Goal: Information Seeking & Learning: Learn about a topic

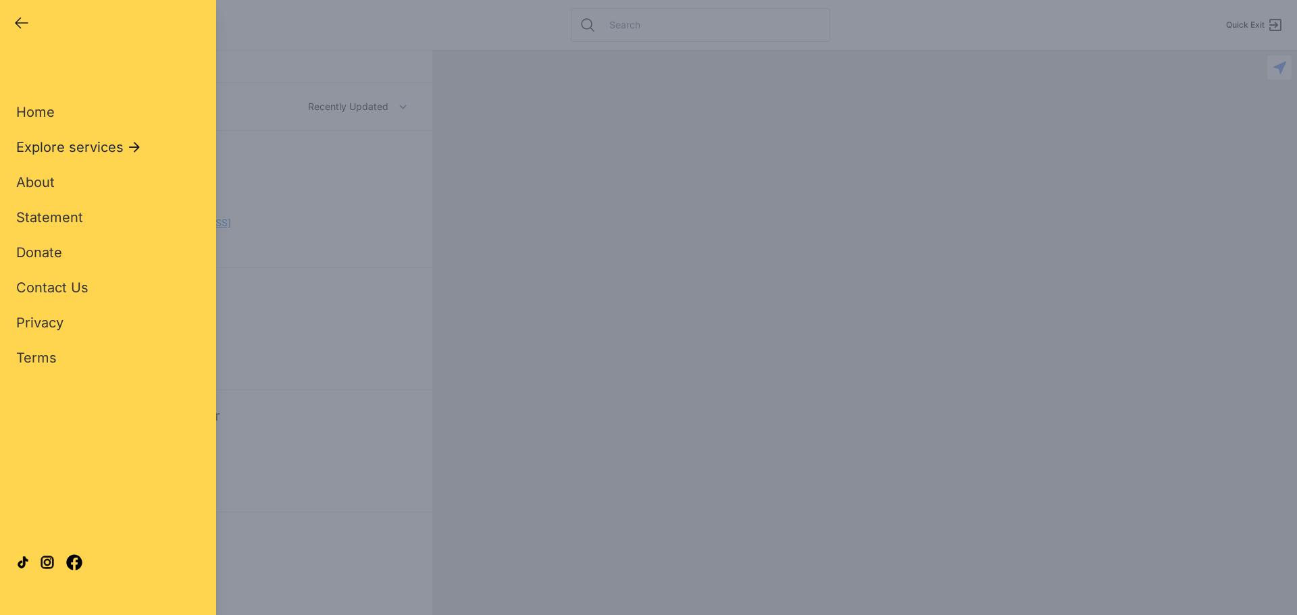
click at [132, 145] on icon at bounding box center [134, 147] width 16 height 16
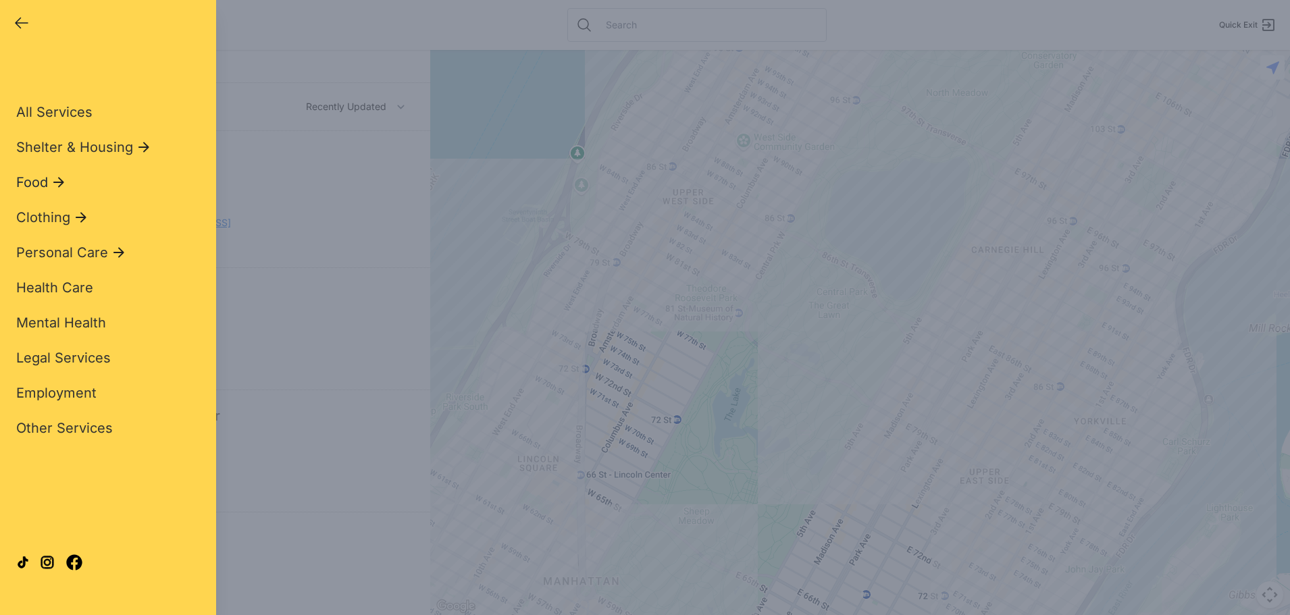
click at [36, 182] on span "Food" at bounding box center [32, 182] width 32 height 19
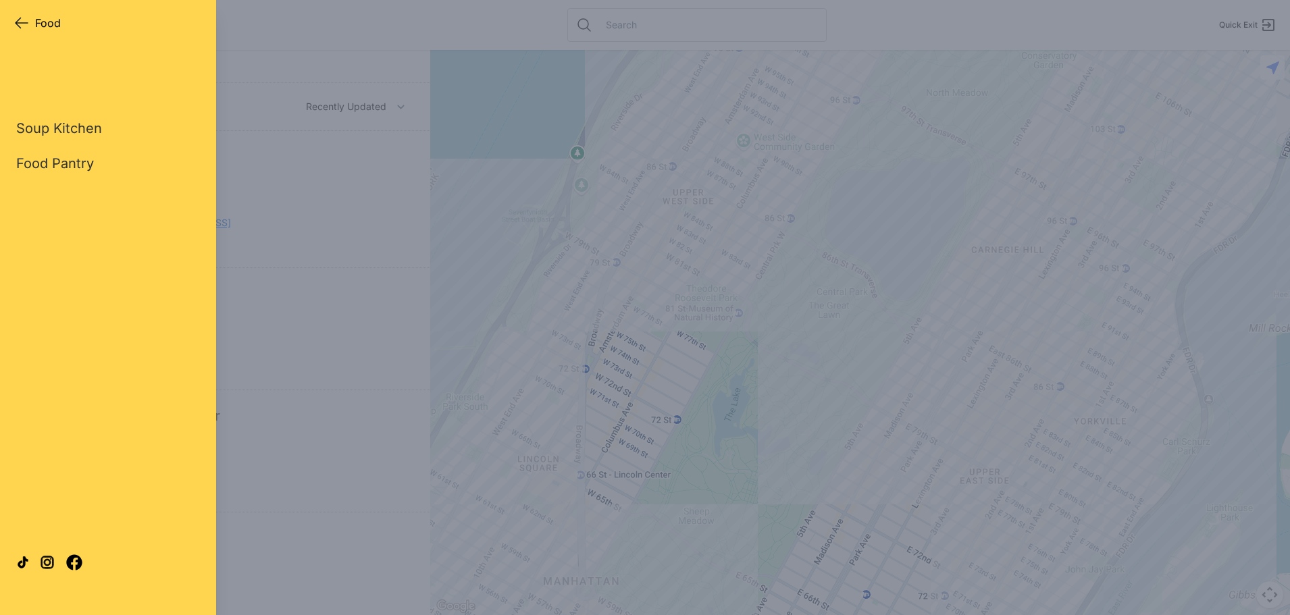
click at [18, 24] on icon "button" at bounding box center [22, 23] width 16 height 16
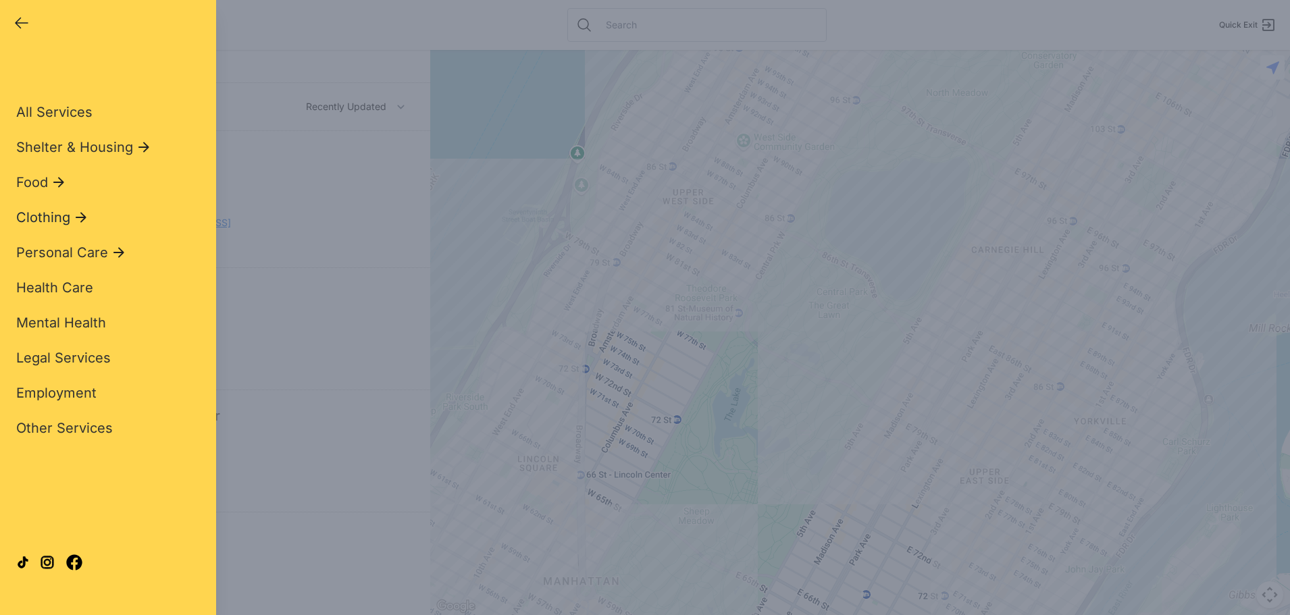
click at [42, 214] on span "Clothing" at bounding box center [43, 217] width 54 height 19
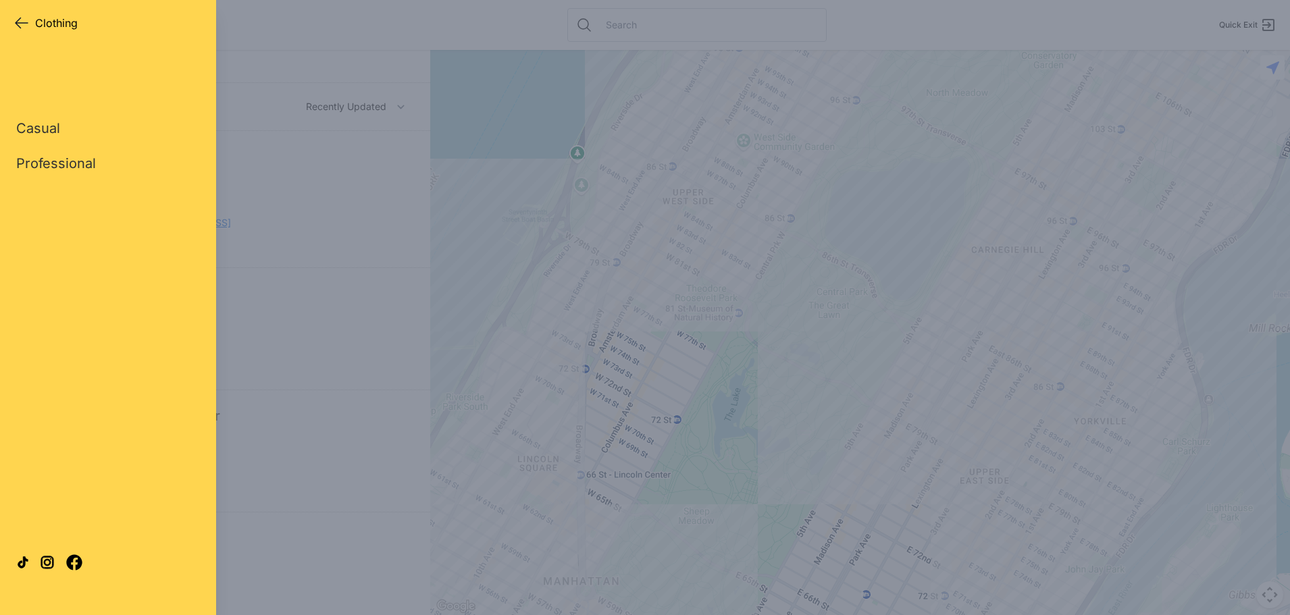
click at [20, 22] on icon "button" at bounding box center [22, 23] width 12 height 10
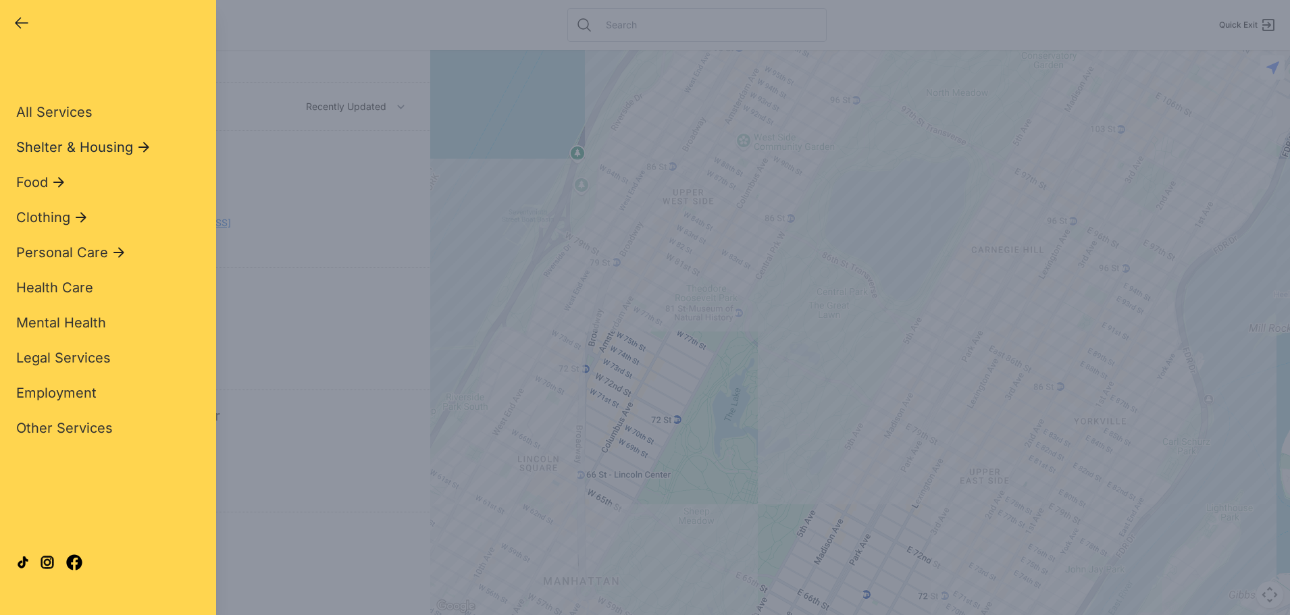
click at [53, 147] on span "Shelter & Housing" at bounding box center [74, 147] width 117 height 19
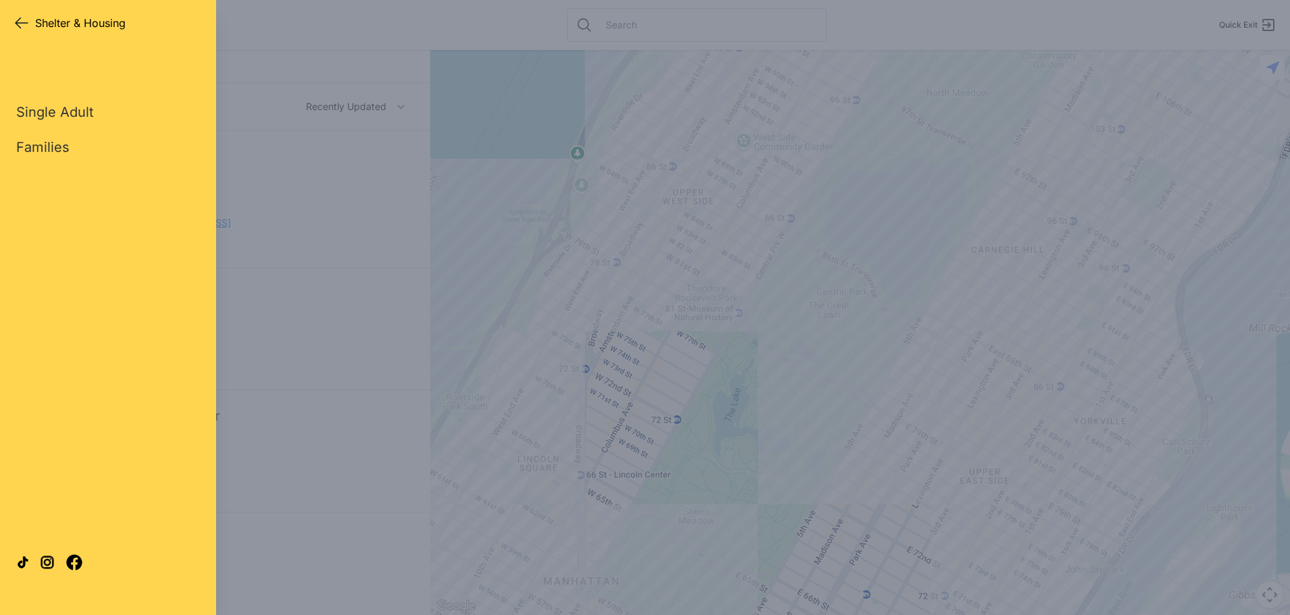
click at [14, 26] on icon "button" at bounding box center [22, 23] width 16 height 16
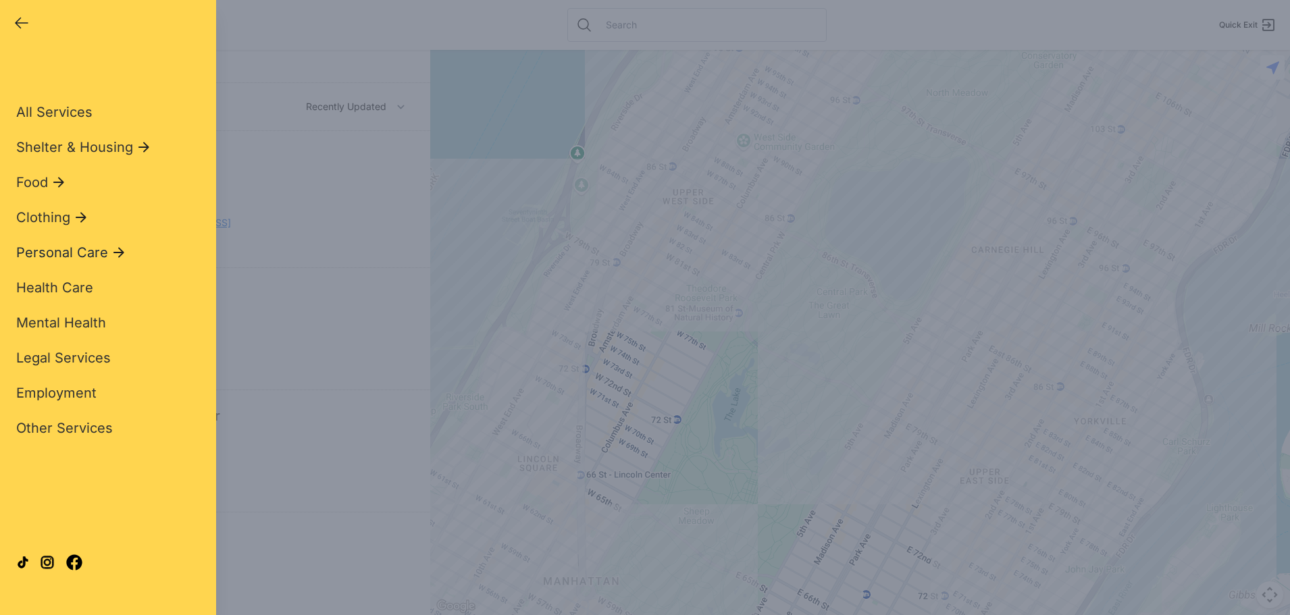
click at [68, 252] on span "Personal Care" at bounding box center [62, 252] width 92 height 19
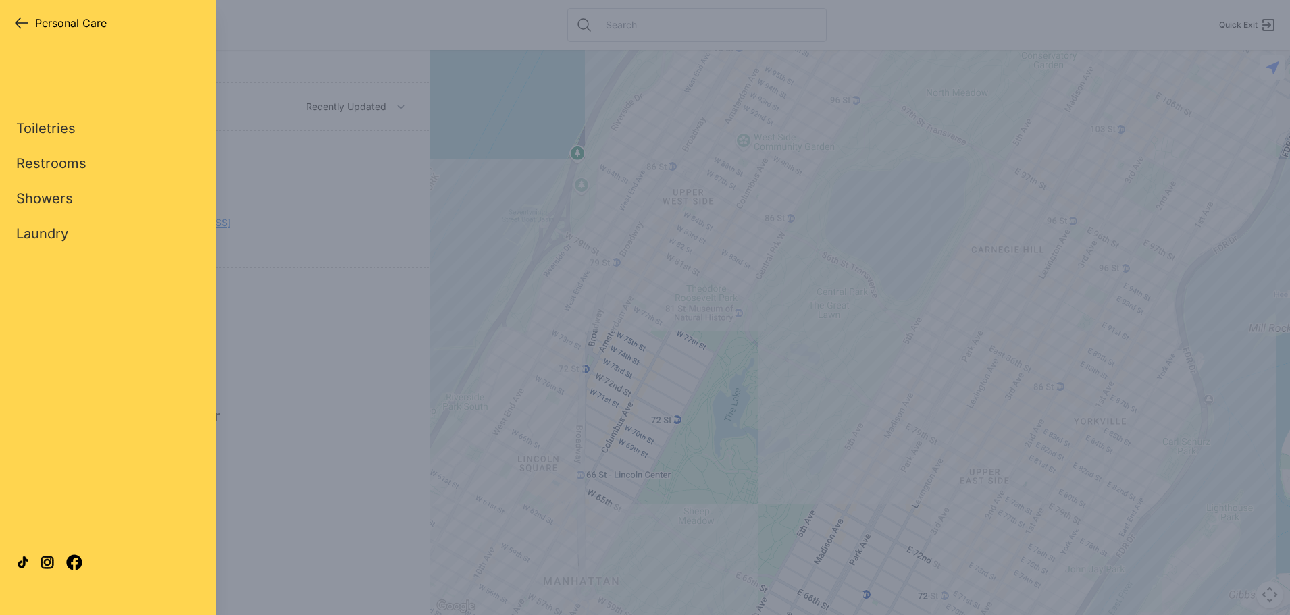
click at [12, 13] on div "Close panel Personal Care Personal Care Quick Exit" at bounding box center [108, 21] width 216 height 43
click at [18, 18] on icon "button" at bounding box center [22, 23] width 16 height 16
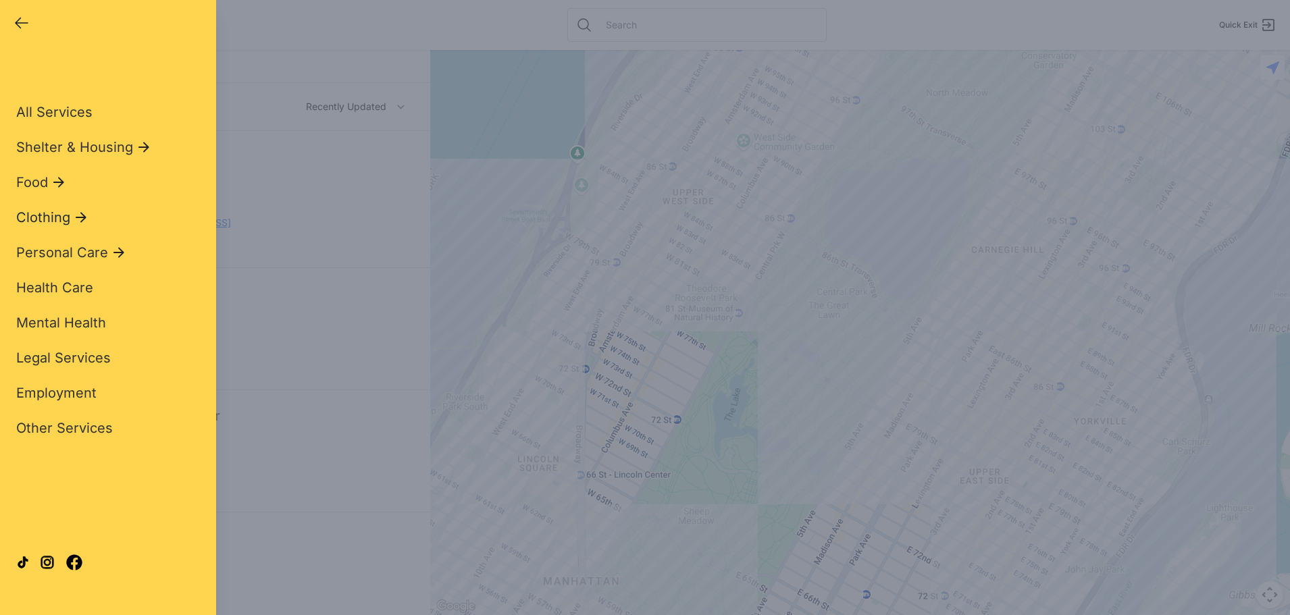
click at [50, 221] on span "Clothing" at bounding box center [43, 217] width 54 height 19
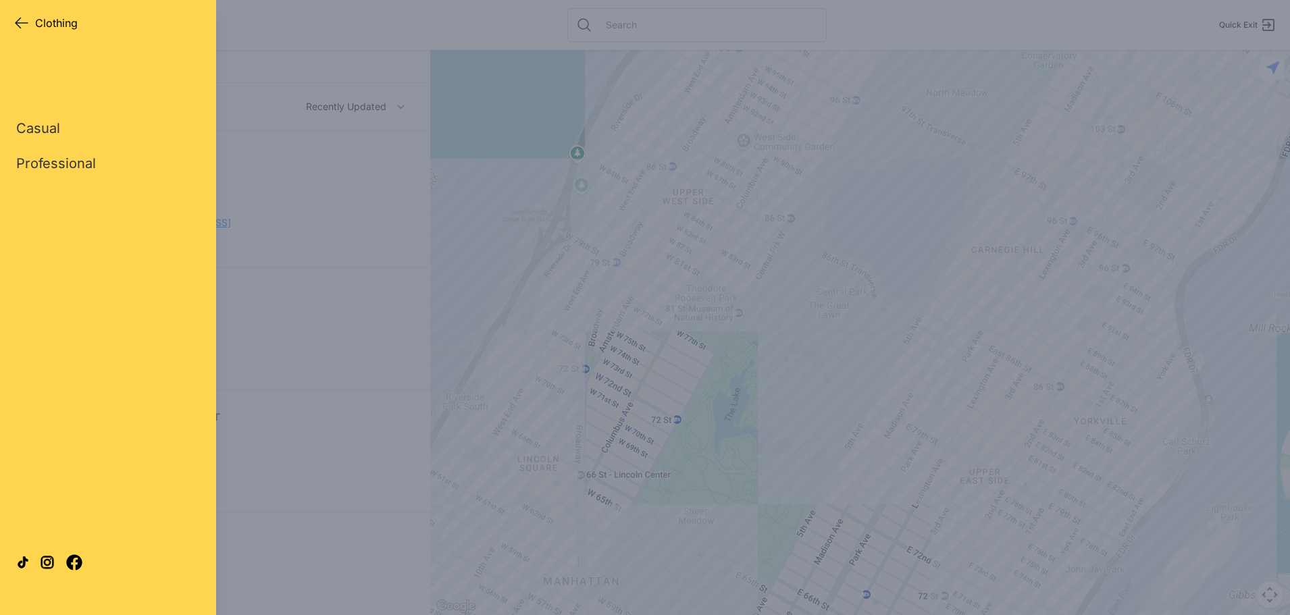
click at [16, 16] on icon "button" at bounding box center [22, 23] width 16 height 16
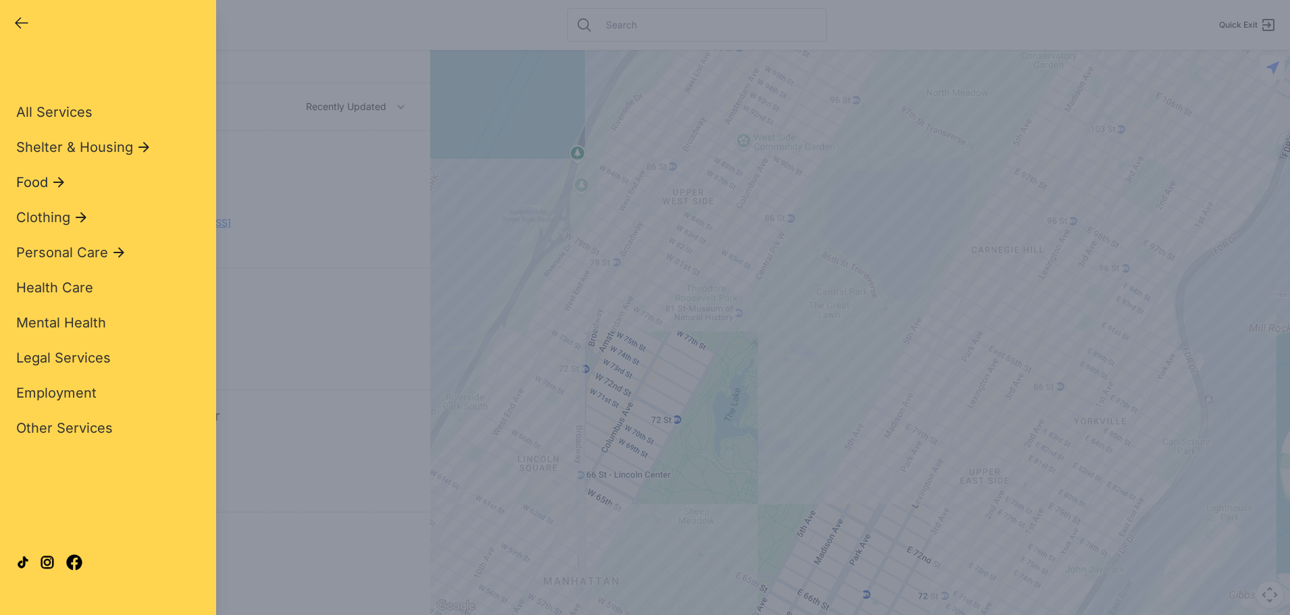
click at [45, 178] on span "Food" at bounding box center [32, 182] width 32 height 19
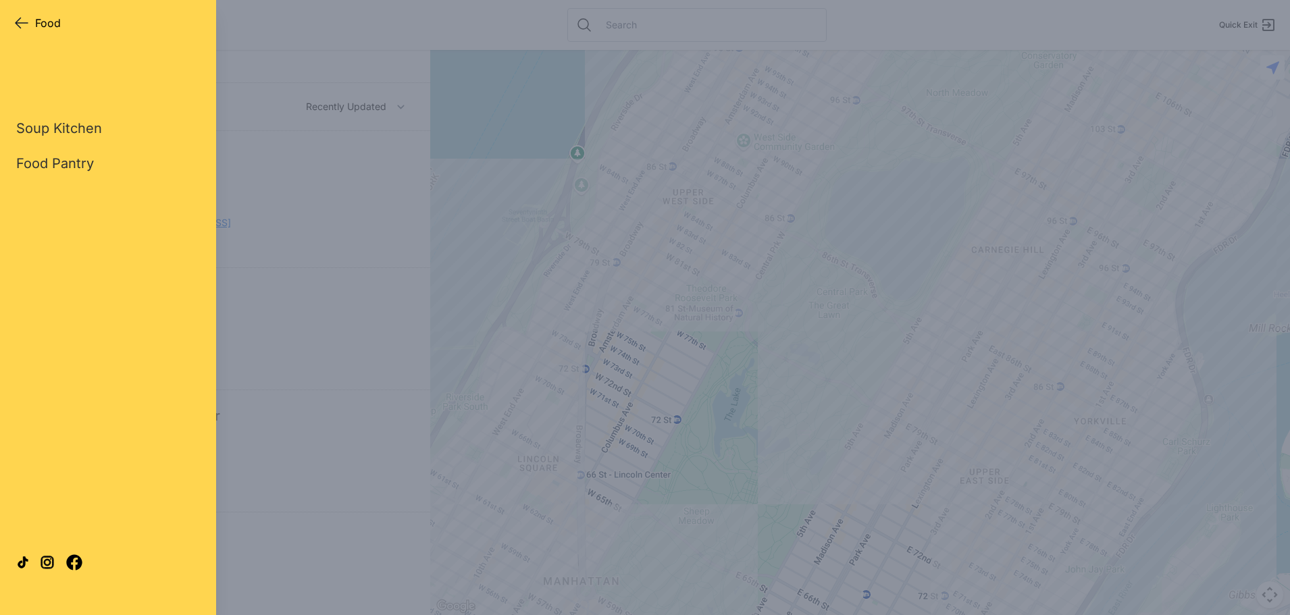
click at [20, 25] on icon "button" at bounding box center [22, 23] width 16 height 16
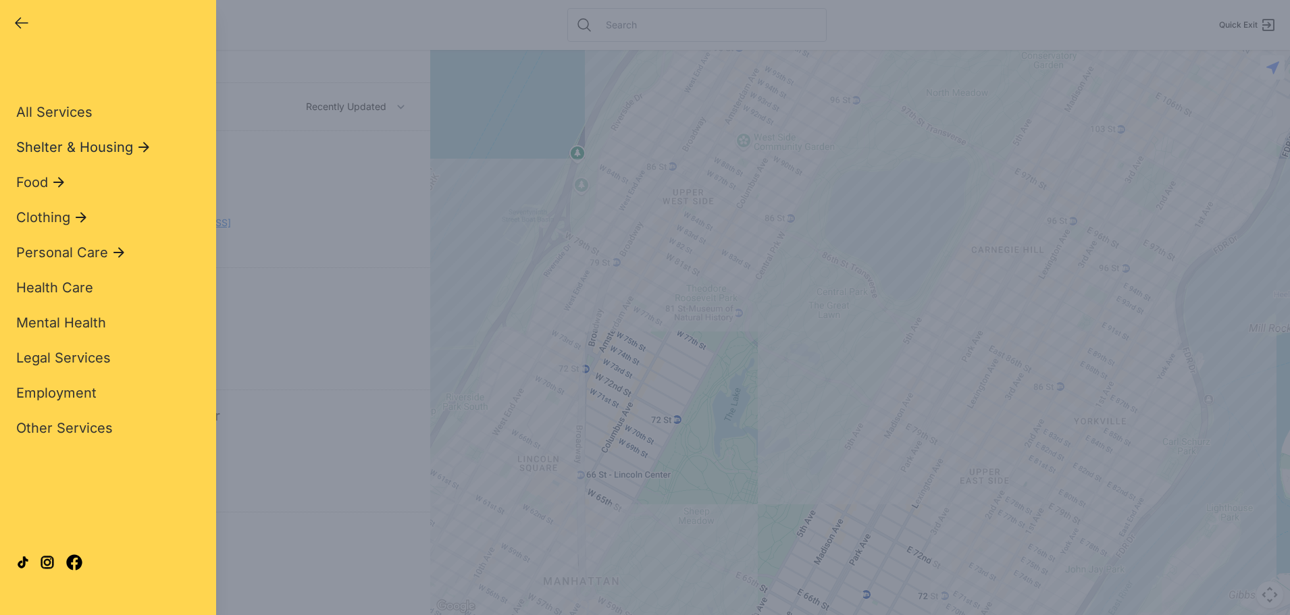
click at [68, 149] on span "Shelter & Housing" at bounding box center [74, 147] width 117 height 19
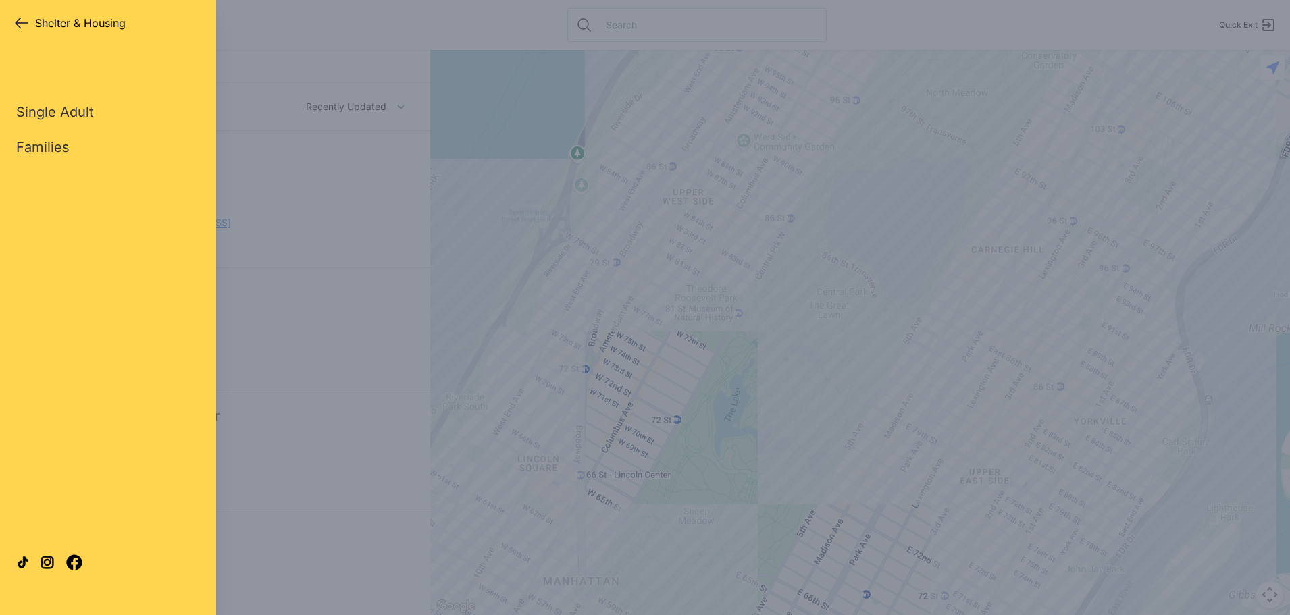
click at [20, 20] on icon "button" at bounding box center [22, 23] width 16 height 16
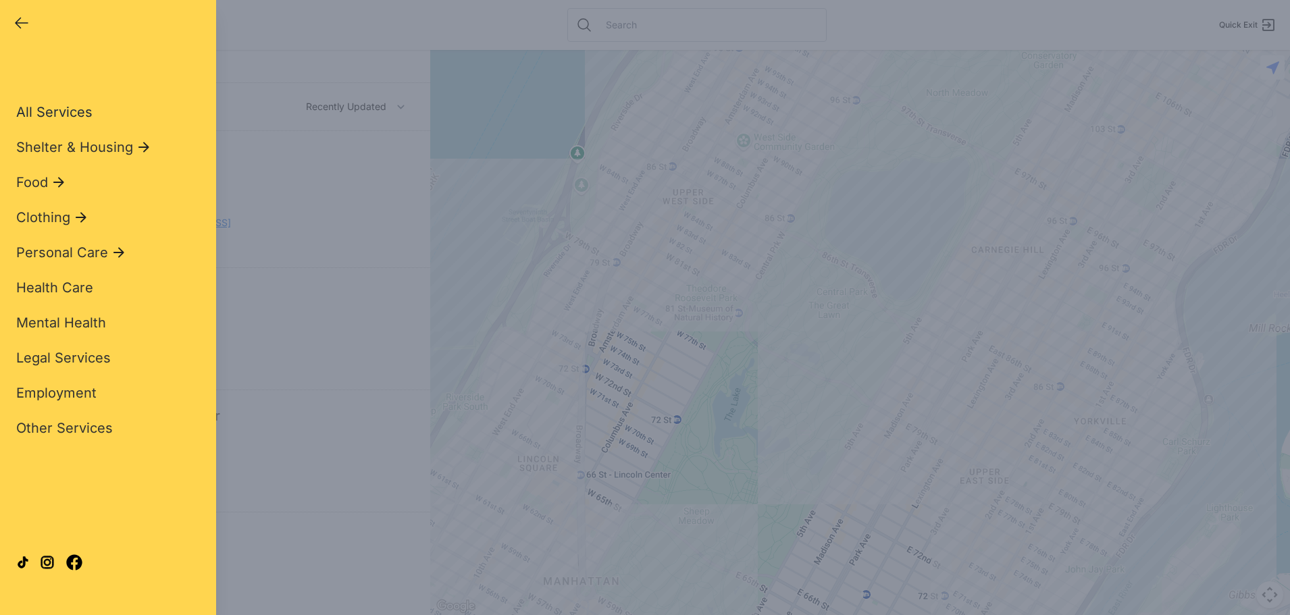
click at [55, 111] on span "All Services" at bounding box center [54, 112] width 76 height 16
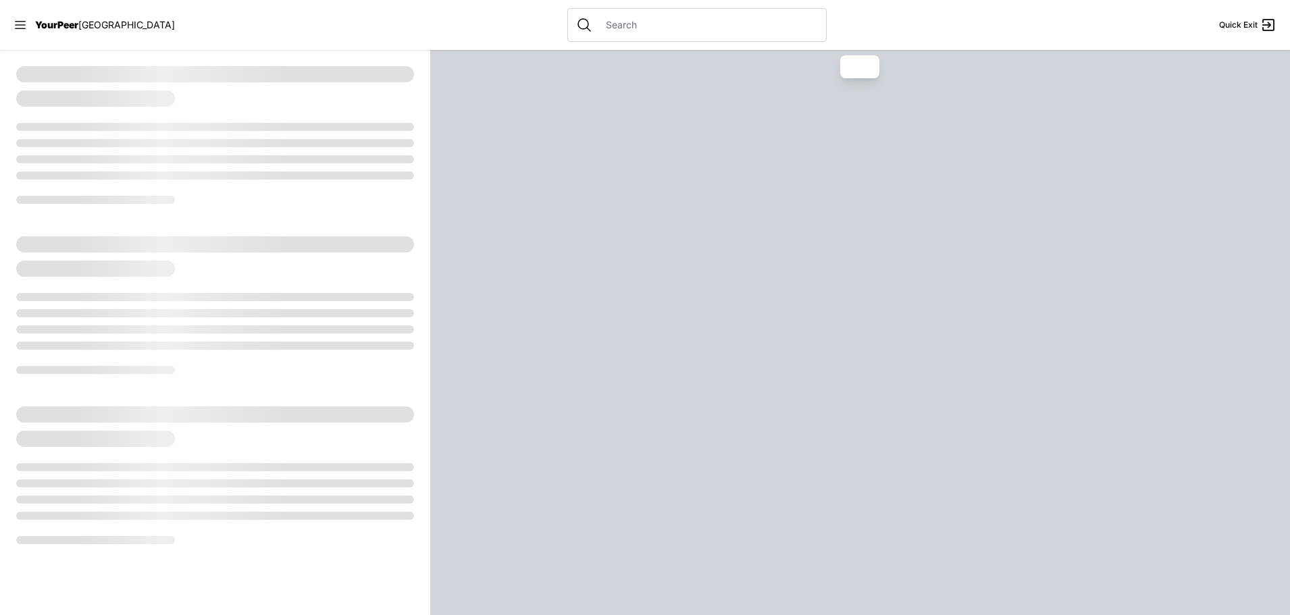
select select "recentlyUpdated"
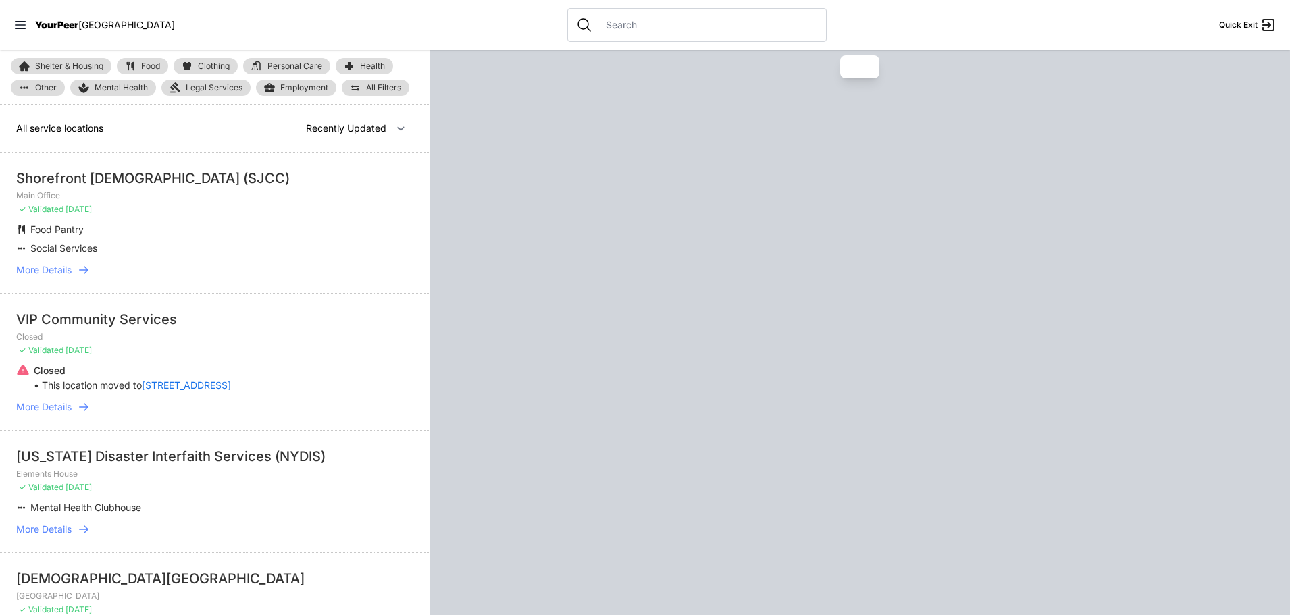
select select "recentlyUpdated"
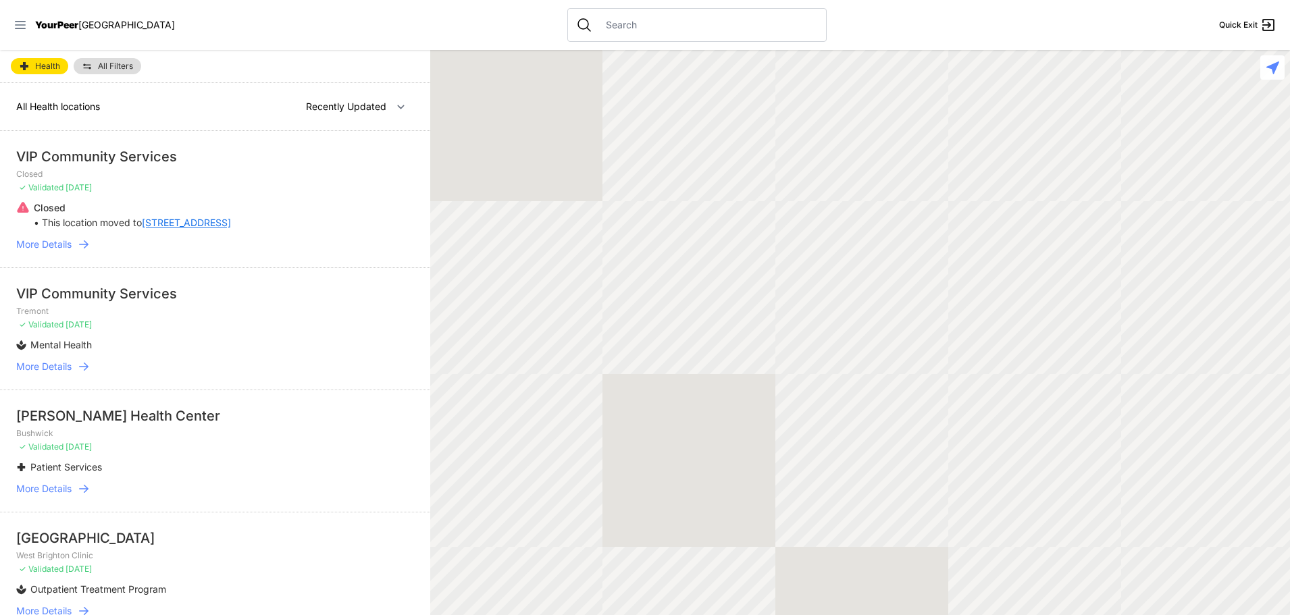
click at [22, 21] on icon at bounding box center [20, 25] width 11 height 8
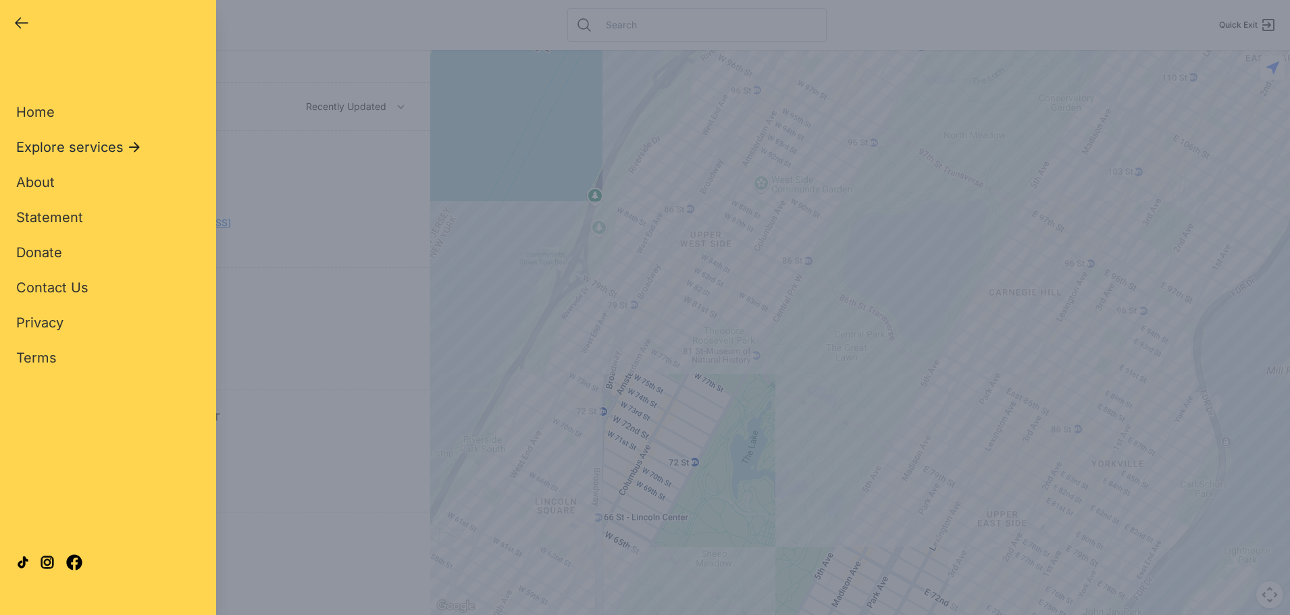
click at [60, 147] on span "Explore services" at bounding box center [69, 147] width 107 height 19
click at [16, 22] on icon "button" at bounding box center [22, 23] width 12 height 10
click at [97, 145] on span "Explore services" at bounding box center [69, 147] width 107 height 19
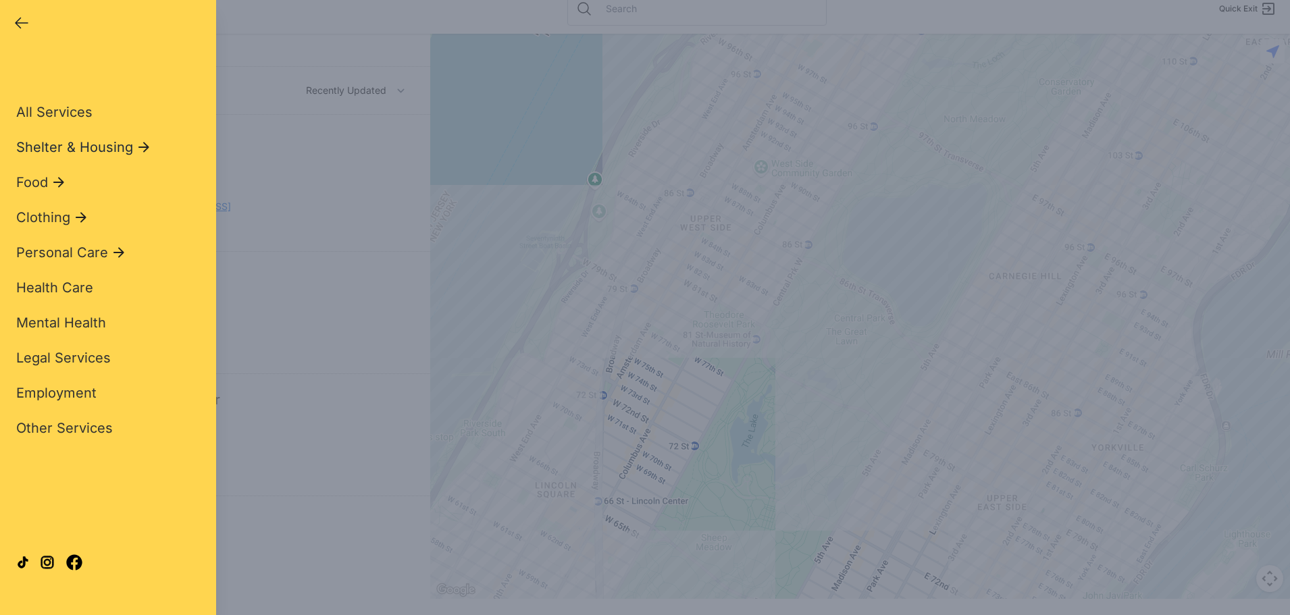
click at [89, 148] on span "Shelter & Housing" at bounding box center [74, 147] width 117 height 19
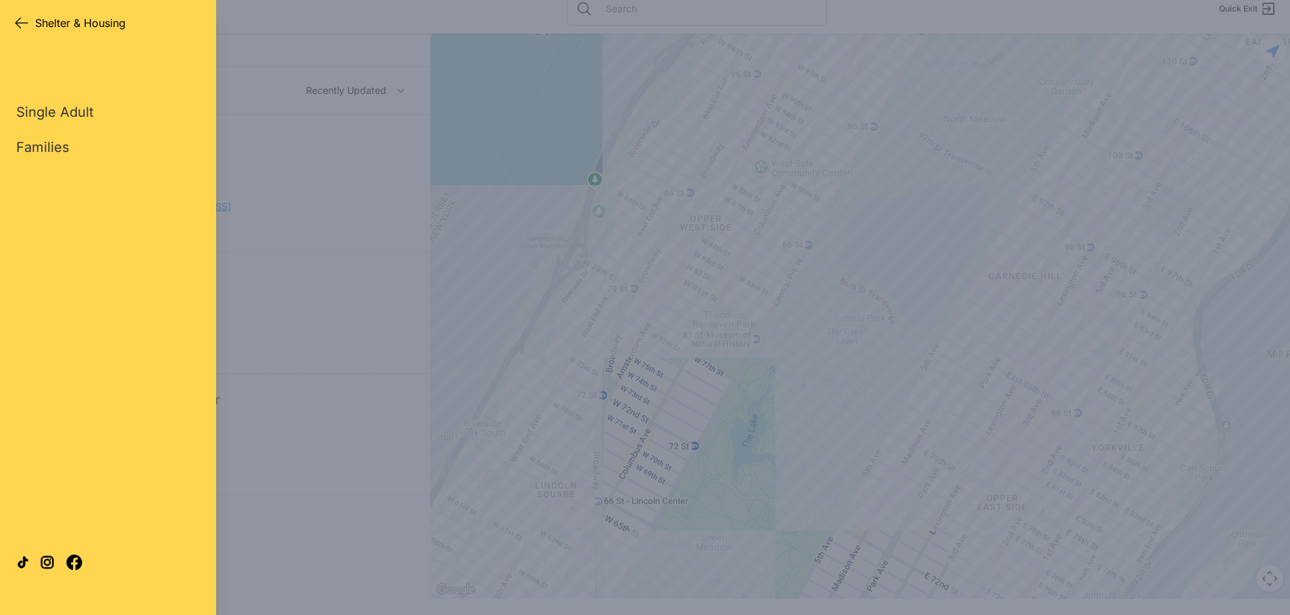
click at [20, 20] on icon "button" at bounding box center [22, 23] width 16 height 16
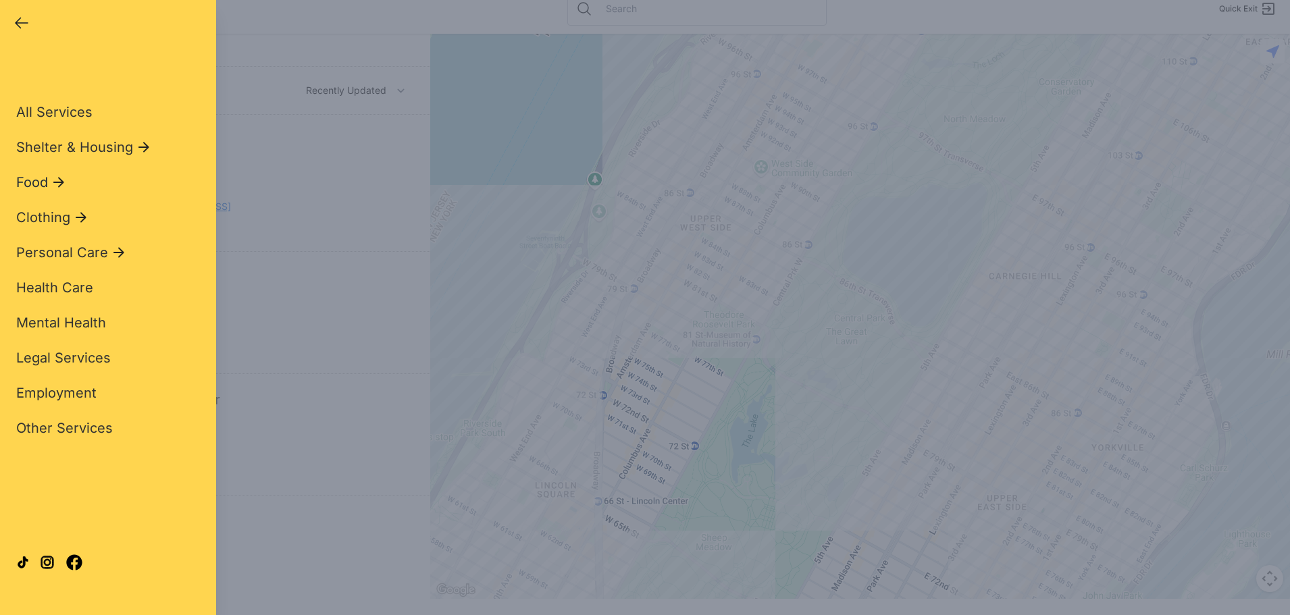
click at [36, 181] on span "Food" at bounding box center [32, 182] width 32 height 19
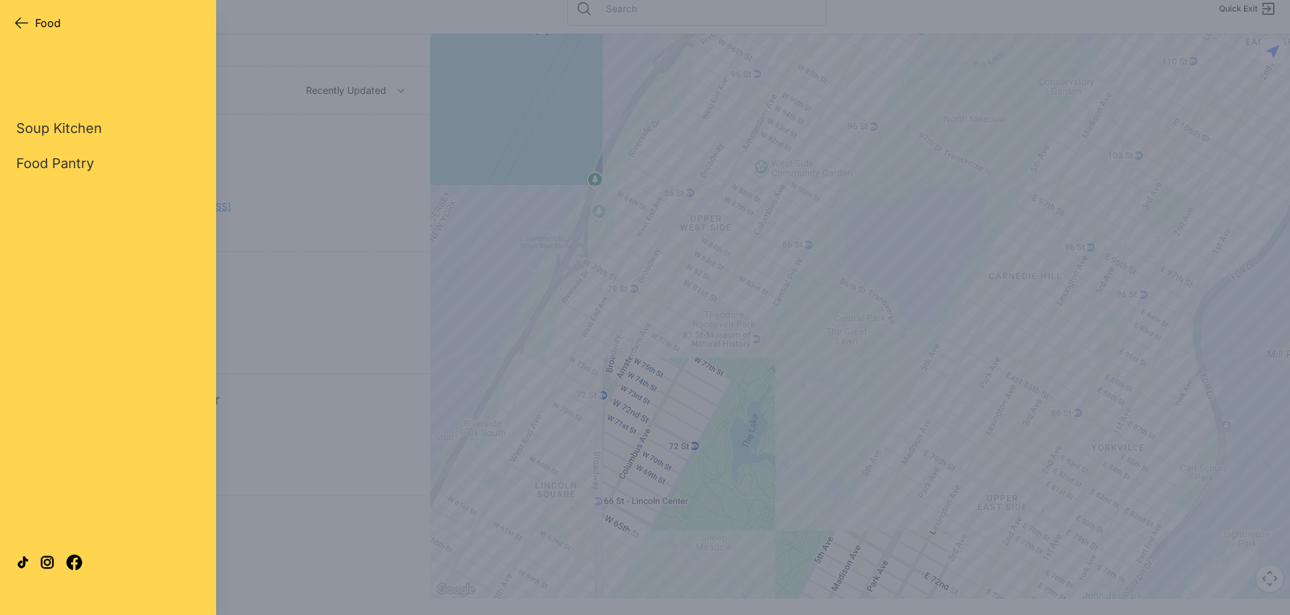
click at [21, 25] on icon "button" at bounding box center [22, 23] width 16 height 16
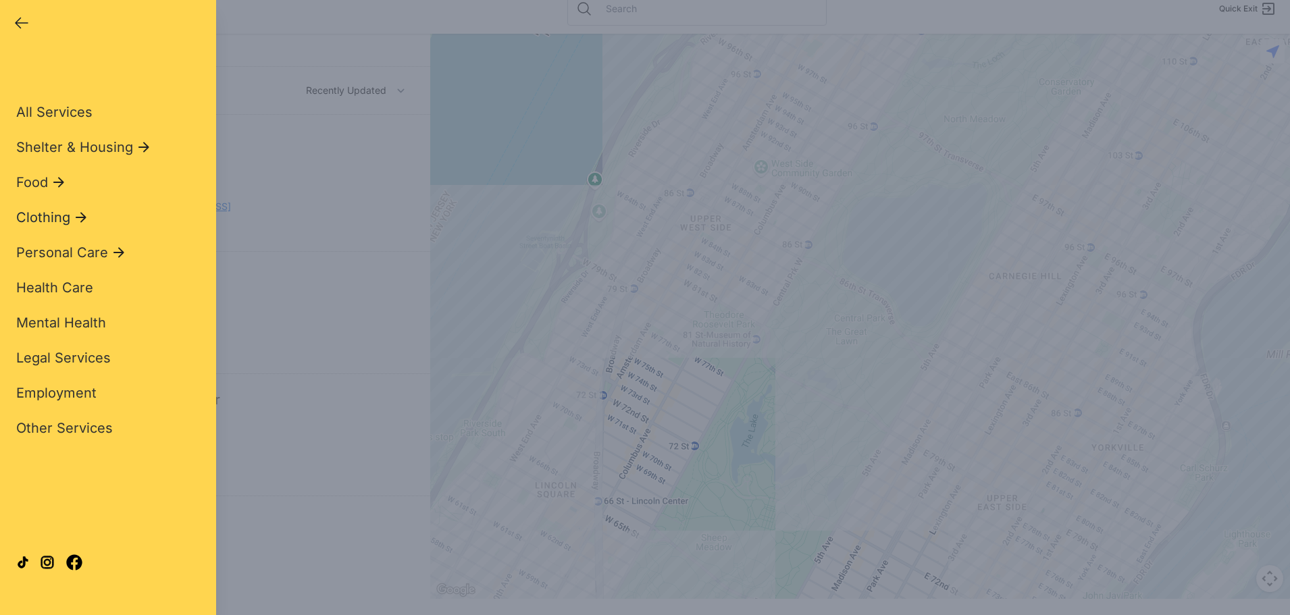
click at [45, 220] on span "Clothing" at bounding box center [43, 217] width 54 height 19
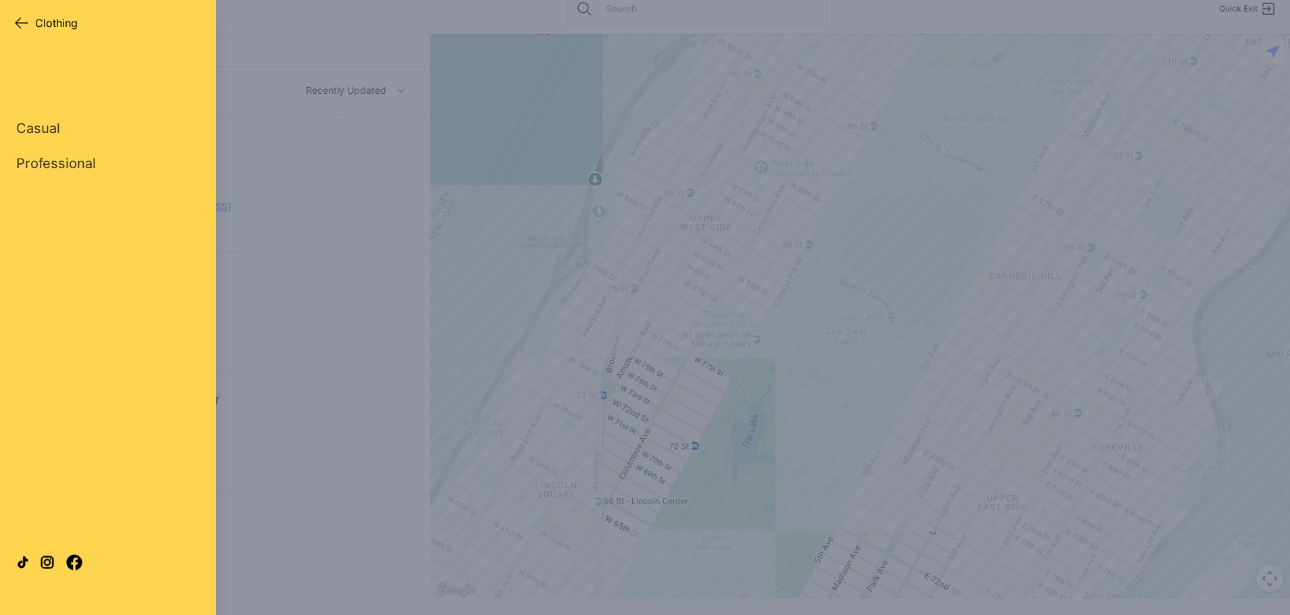
click at [22, 24] on icon "button" at bounding box center [22, 23] width 16 height 16
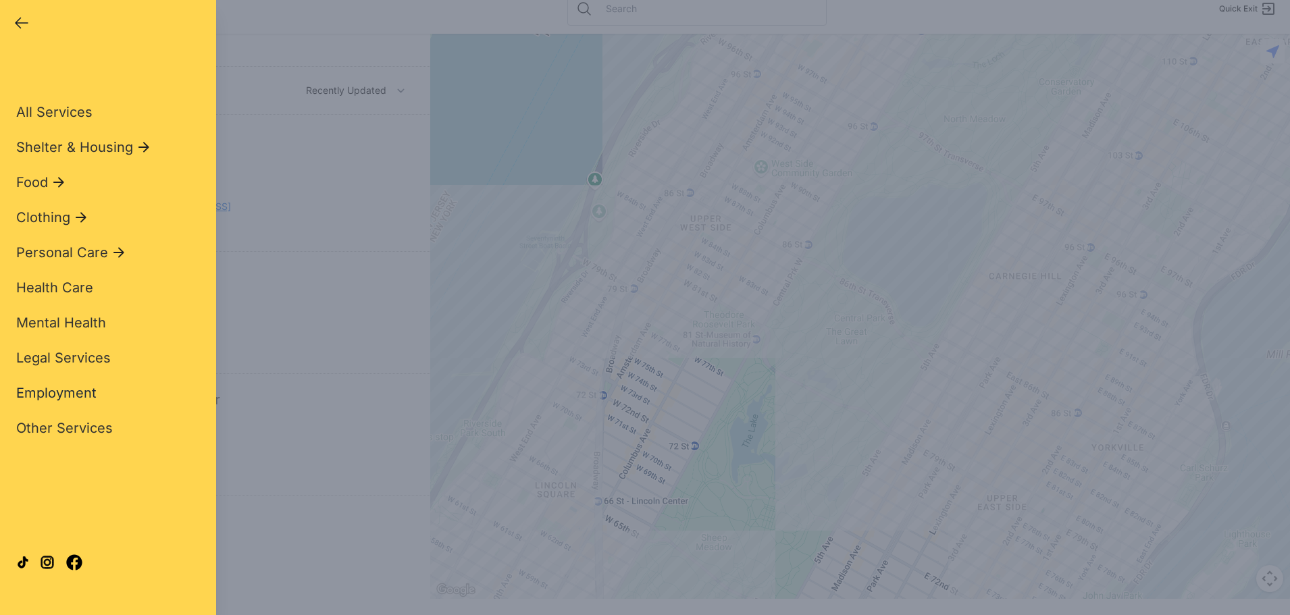
click at [62, 394] on span "Employment" at bounding box center [56, 393] width 80 height 16
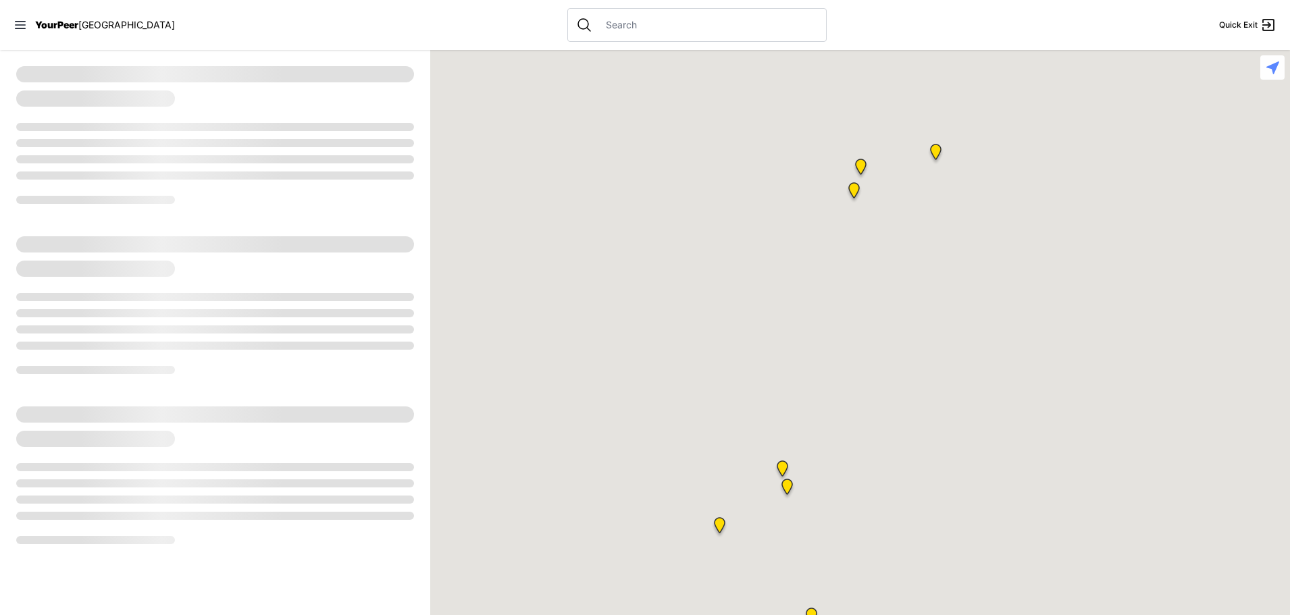
select select "recentlyUpdated"
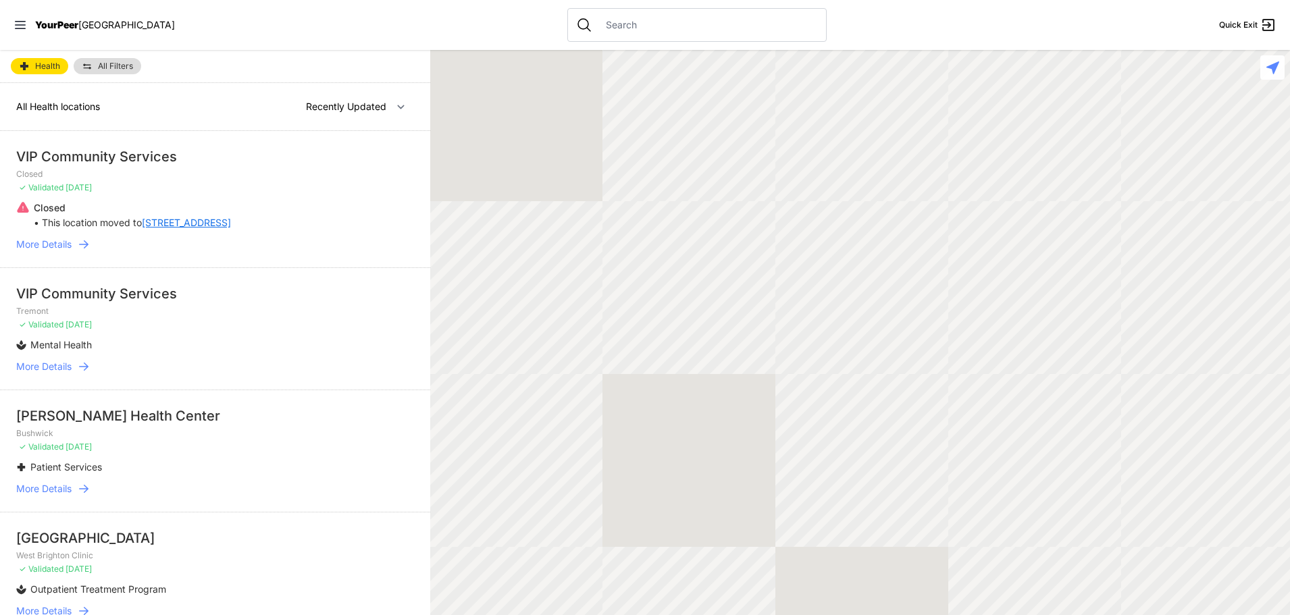
scroll to position [16, 0]
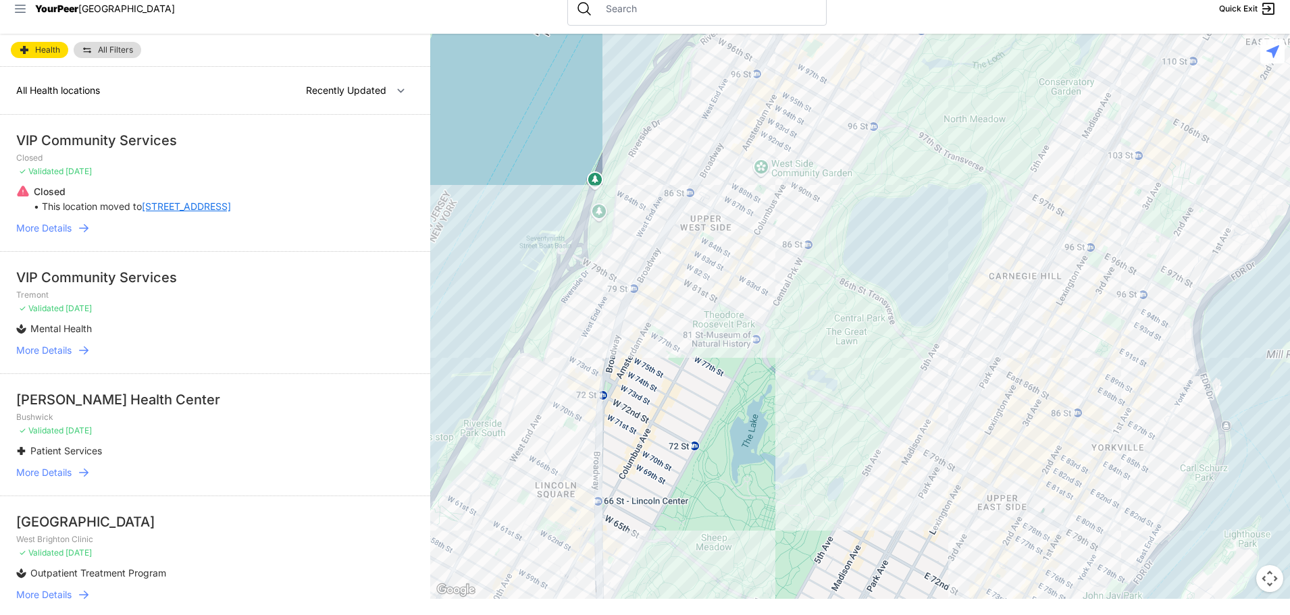
drag, startPoint x: 20, startPoint y: 10, endPoint x: 1, endPoint y: 14, distance: 19.9
click at [20, 11] on icon at bounding box center [21, 9] width 14 height 14
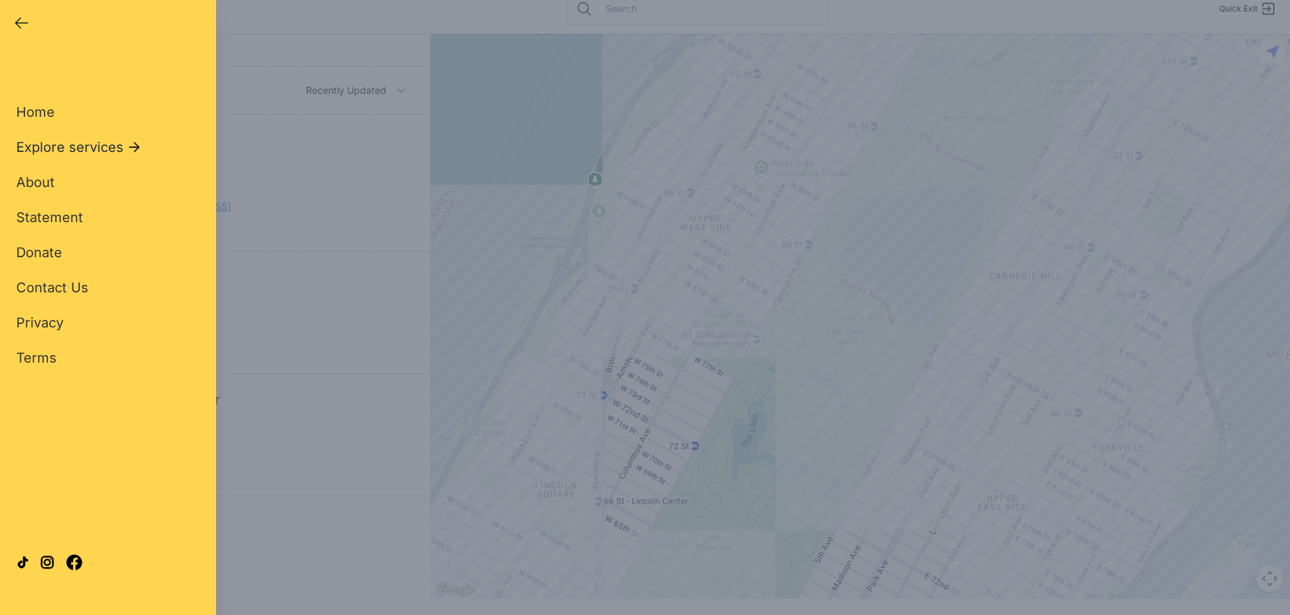
click at [63, 145] on span "Explore services" at bounding box center [69, 147] width 107 height 19
drag, startPoint x: 17, startPoint y: 20, endPoint x: 5, endPoint y: 20, distance: 11.5
click at [16, 19] on icon "button" at bounding box center [22, 23] width 16 height 16
